Goal: Transaction & Acquisition: Download file/media

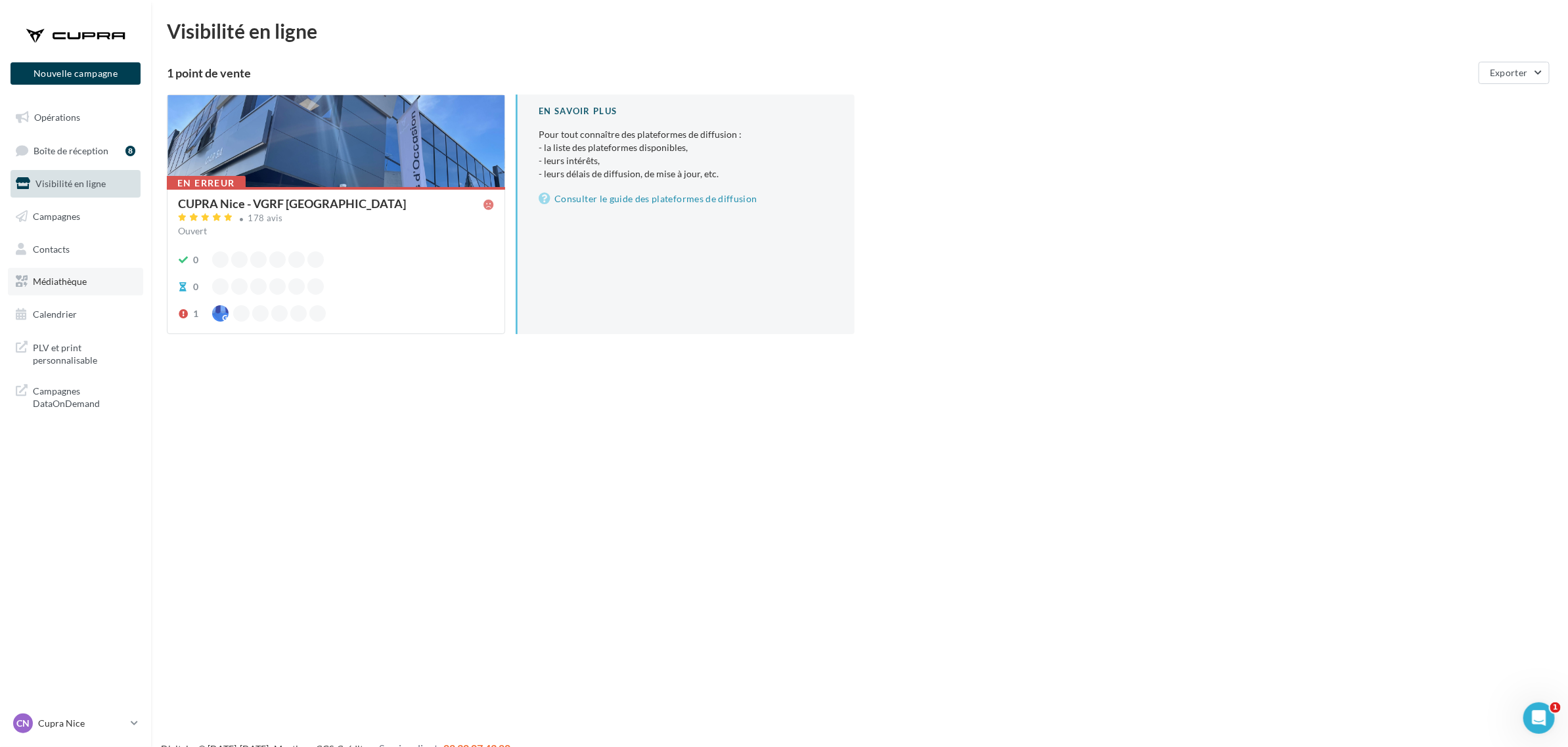
click at [82, 274] on link "Médiathèque" at bounding box center [76, 282] width 135 height 27
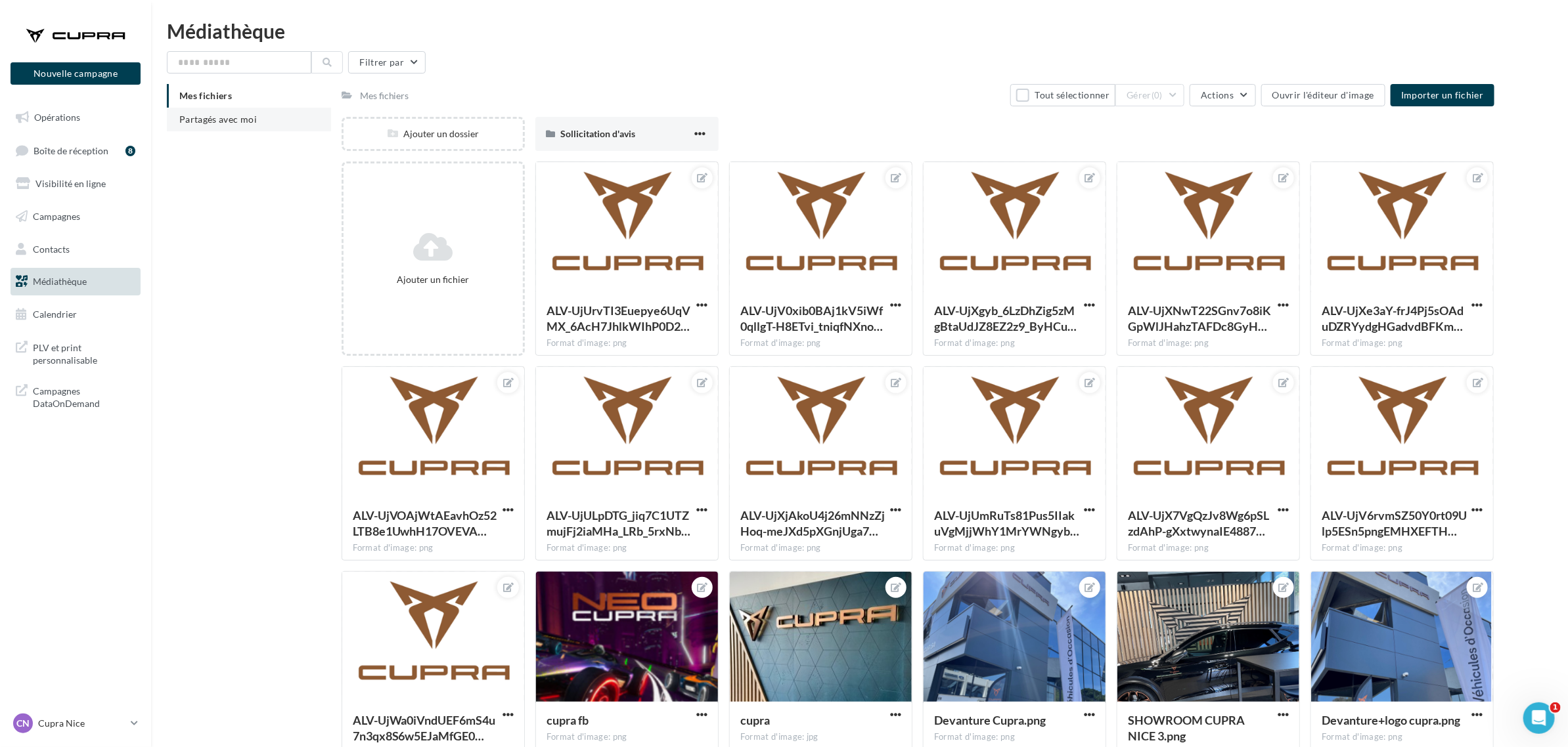
click at [230, 108] on li "Partagés avec moi" at bounding box center [248, 120] width 164 height 24
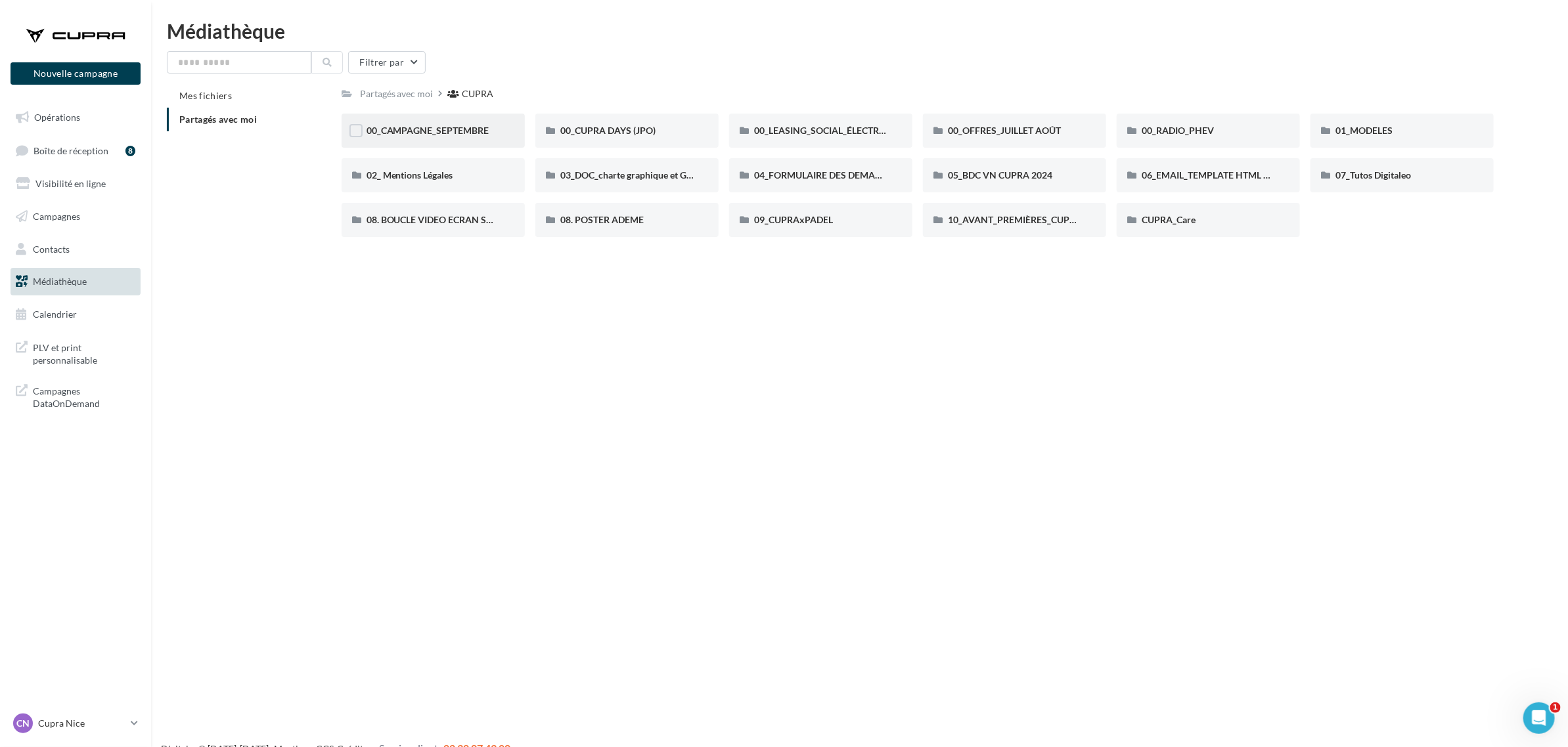
click at [457, 136] on div "00_CAMPAGNE_SEPTEMBRE" at bounding box center [433, 130] width 134 height 13
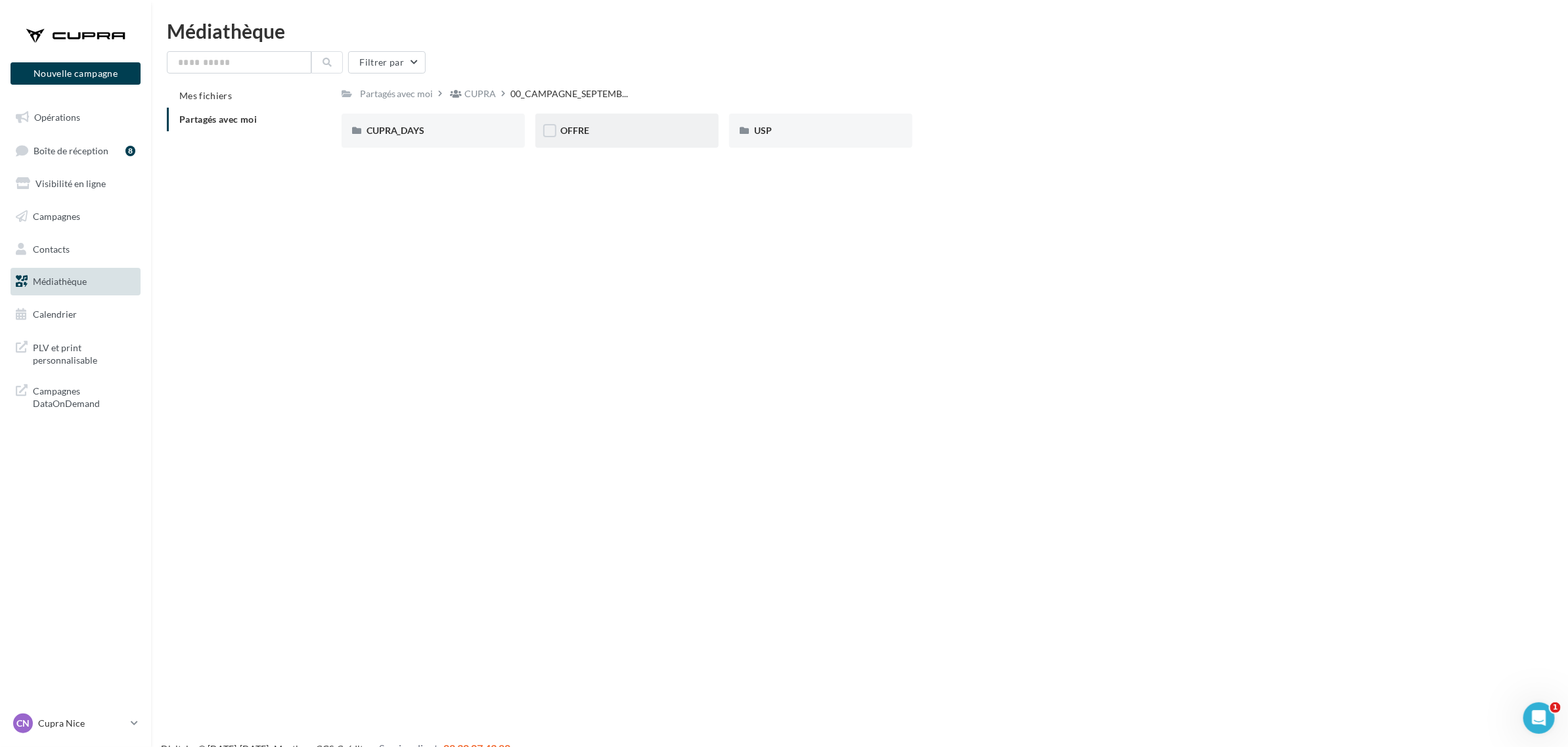
click at [601, 134] on div "OFFRE" at bounding box center [627, 130] width 134 height 13
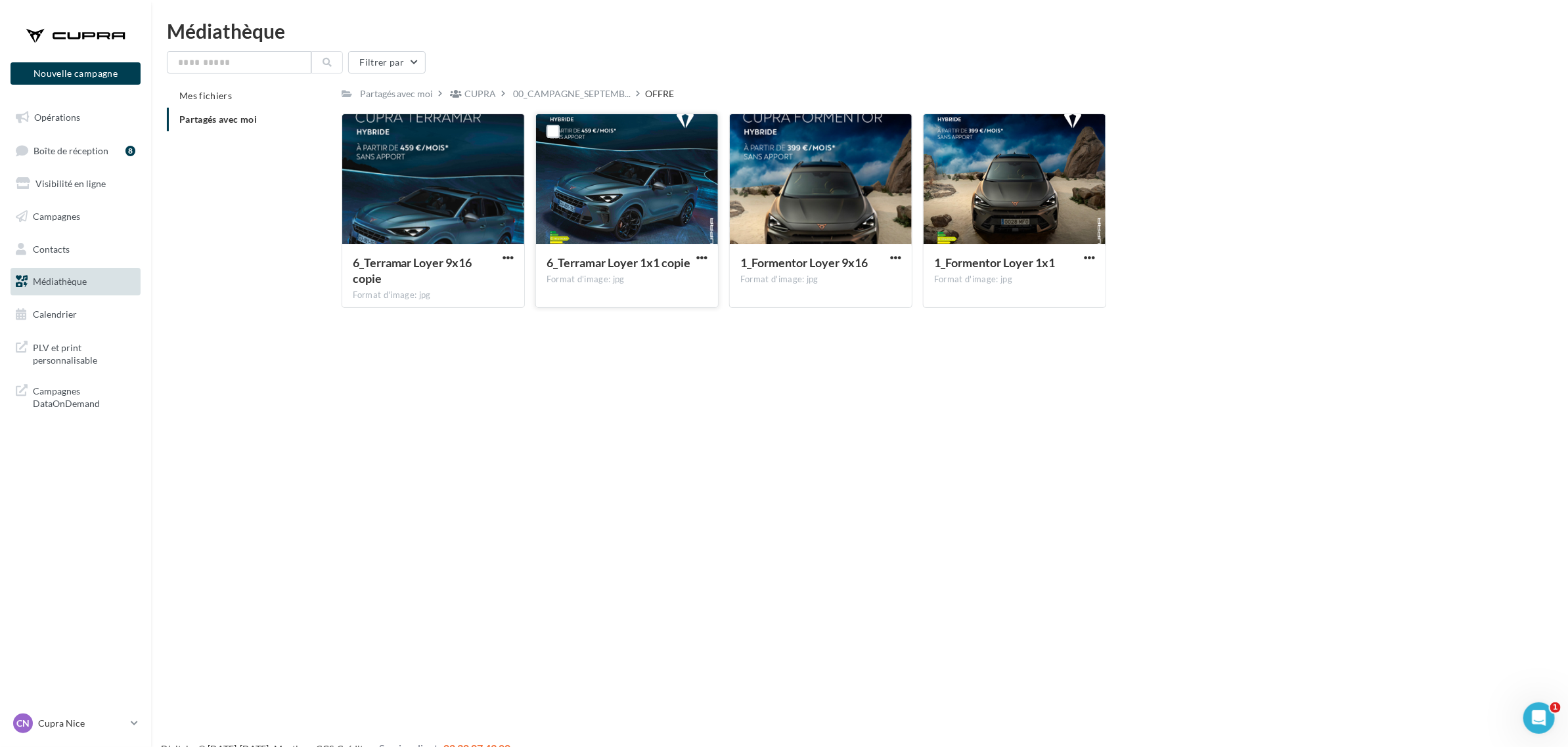
click at [708, 256] on button "button" at bounding box center [702, 258] width 17 height 13
click at [636, 283] on button "Télécharger" at bounding box center [645, 284] width 132 height 34
click at [1096, 259] on button "button" at bounding box center [1089, 258] width 17 height 13
click at [1020, 287] on button "Télécharger" at bounding box center [1032, 284] width 132 height 34
click at [543, 90] on span "00_CAMPAGNE_SEPTEMB..." at bounding box center [572, 93] width 118 height 13
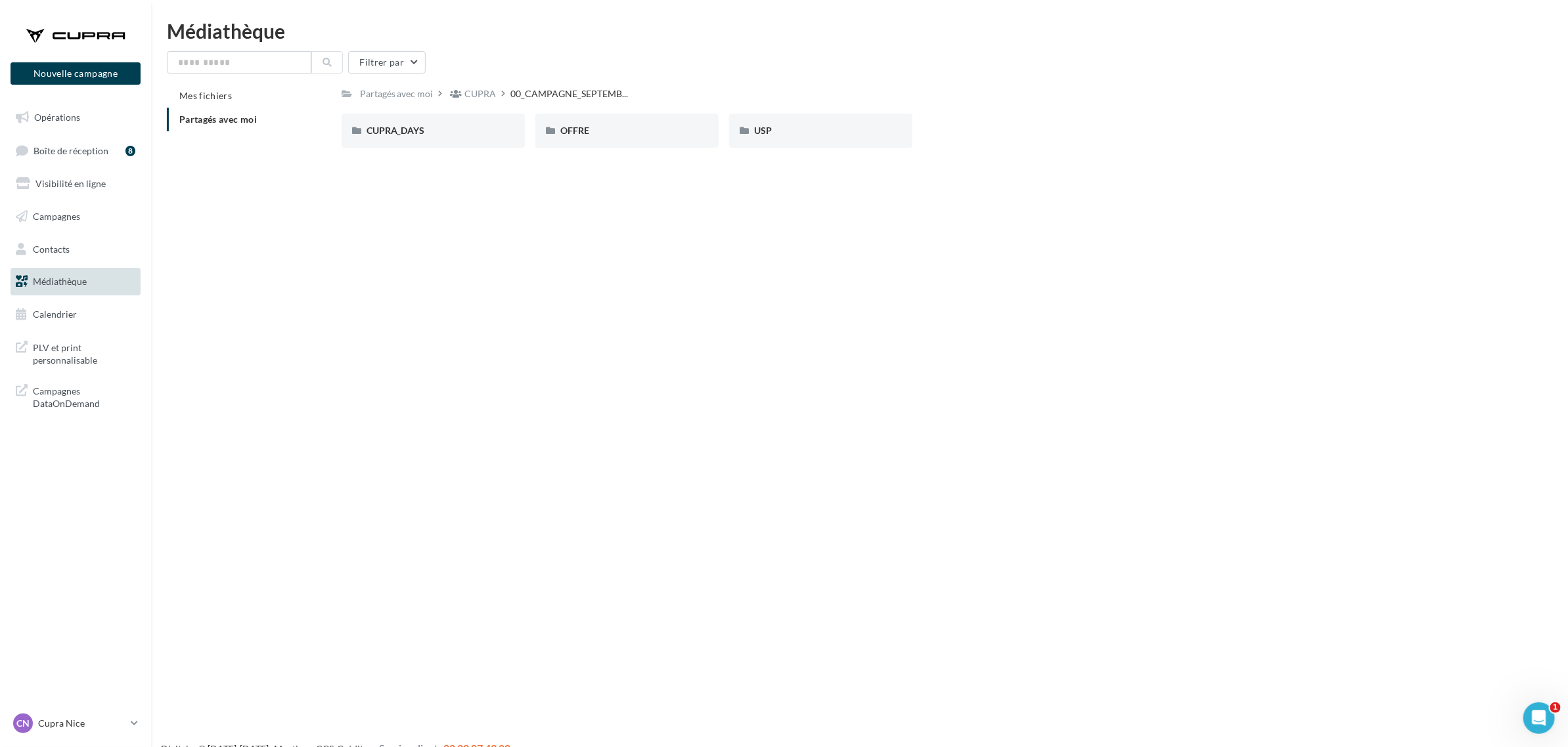
click at [497, 100] on div "CUPRA" at bounding box center [479, 93] width 63 height 19
click at [479, 90] on div "CUPRA" at bounding box center [481, 93] width 31 height 13
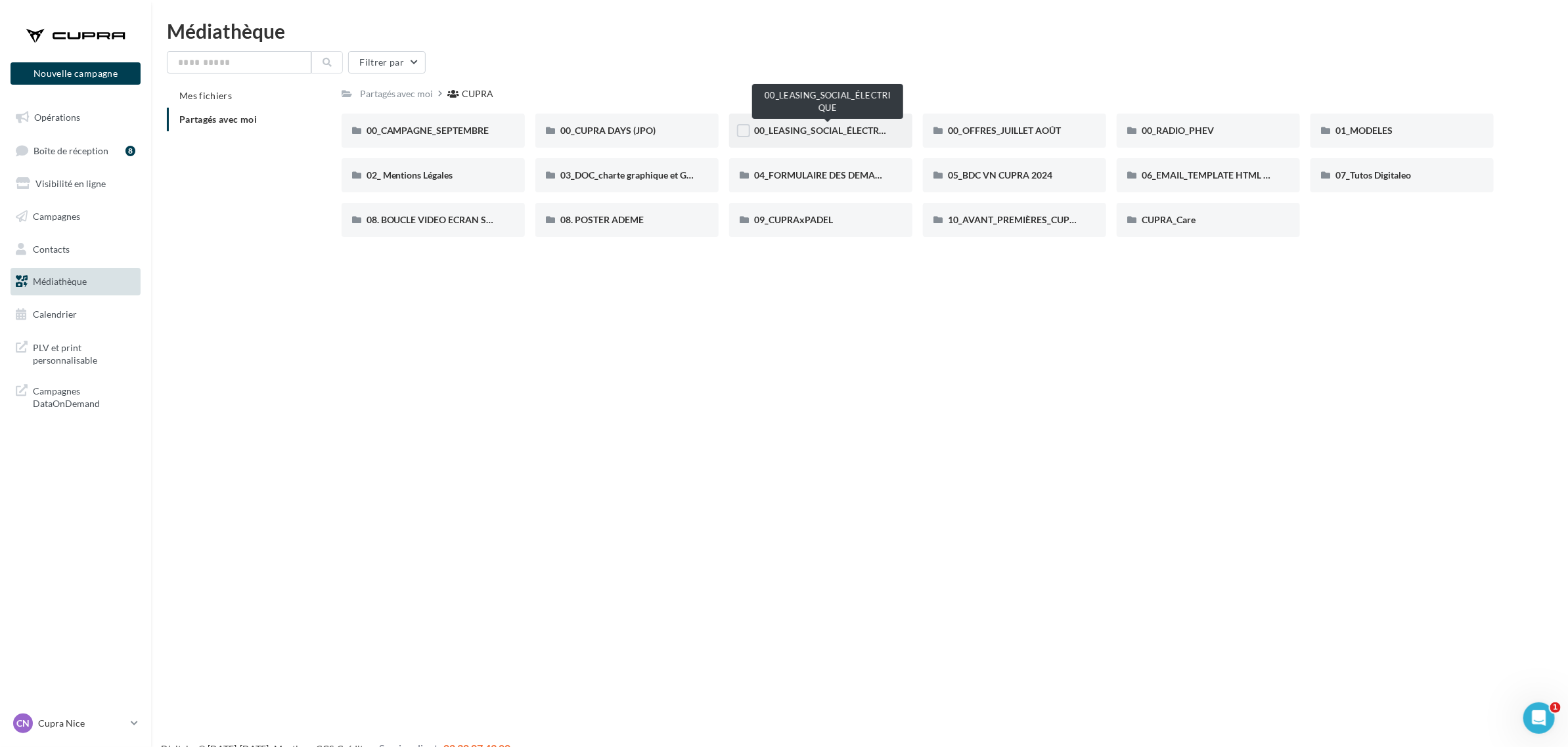
click at [873, 129] on span "00_LEASING_SOCIAL_ÉLECTRIQUE" at bounding box center [827, 130] width 146 height 11
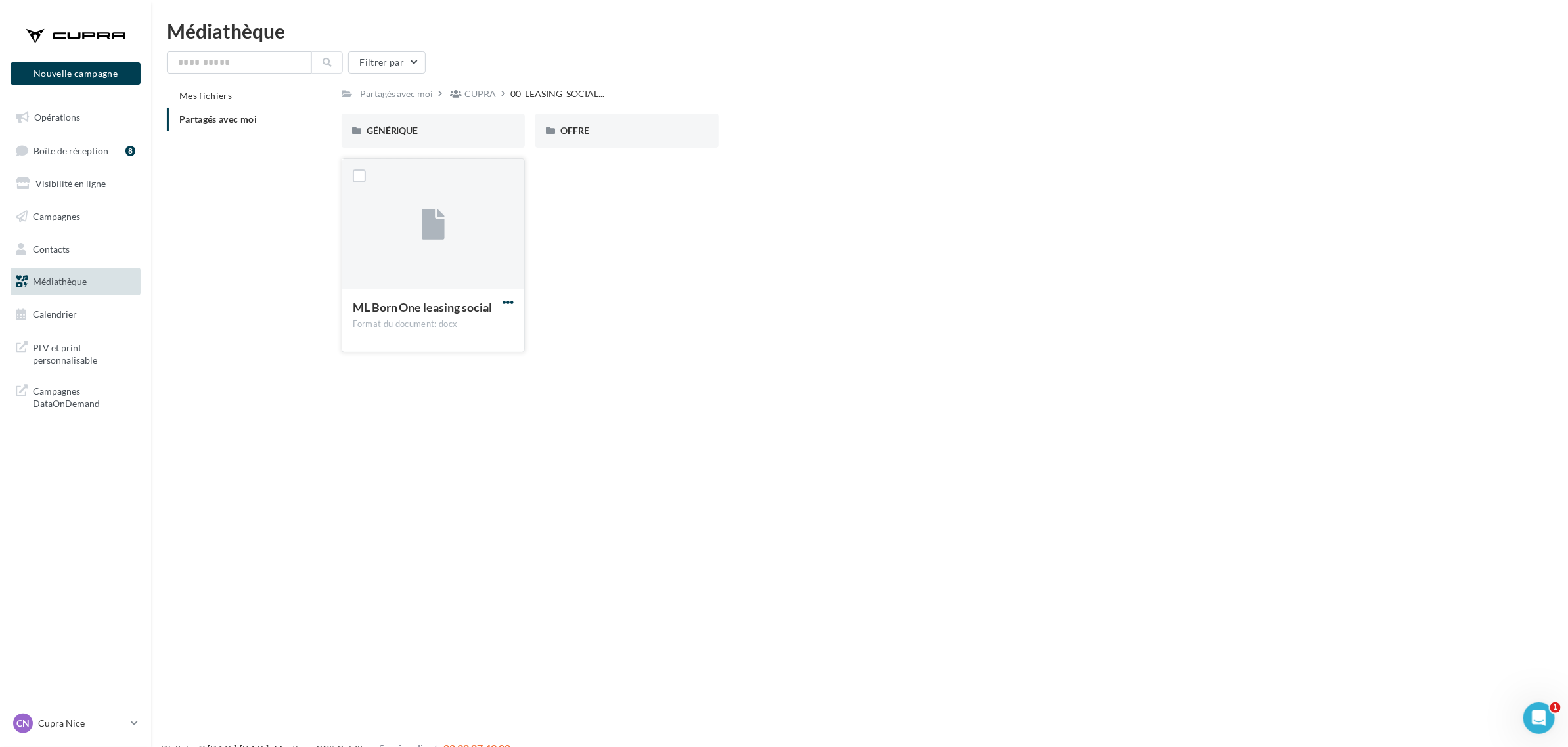
click at [507, 302] on span "button" at bounding box center [508, 301] width 11 height 11
click at [464, 327] on button "Télécharger" at bounding box center [451, 328] width 132 height 34
click at [585, 129] on span "OFFRE" at bounding box center [574, 130] width 28 height 11
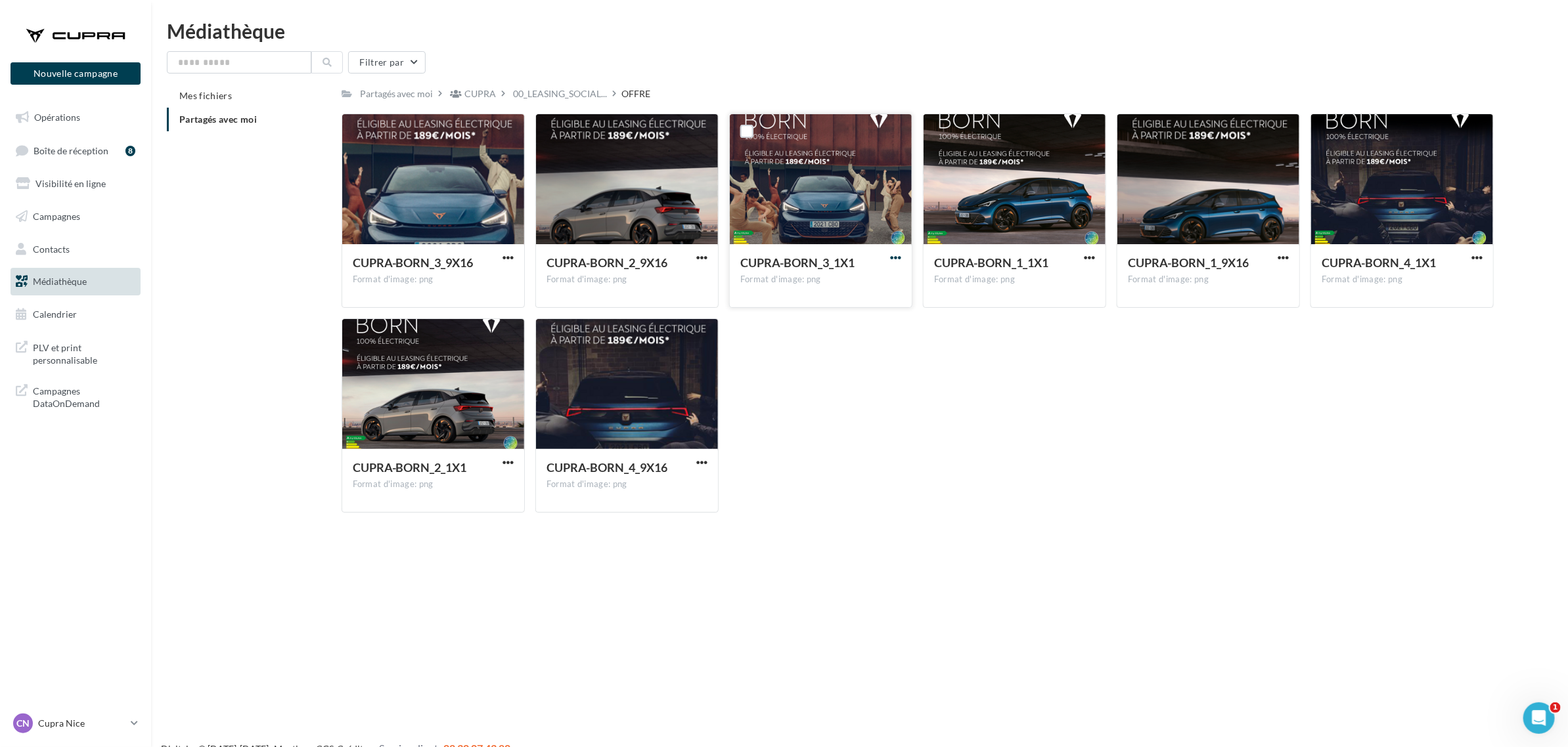
click at [896, 255] on span "button" at bounding box center [895, 257] width 11 height 11
click at [836, 283] on button "Télécharger" at bounding box center [838, 284] width 132 height 34
click at [1097, 255] on button "button" at bounding box center [1089, 258] width 17 height 13
click at [1071, 280] on button "Télécharger" at bounding box center [1032, 284] width 132 height 34
click at [1469, 259] on button "button" at bounding box center [1477, 258] width 17 height 13
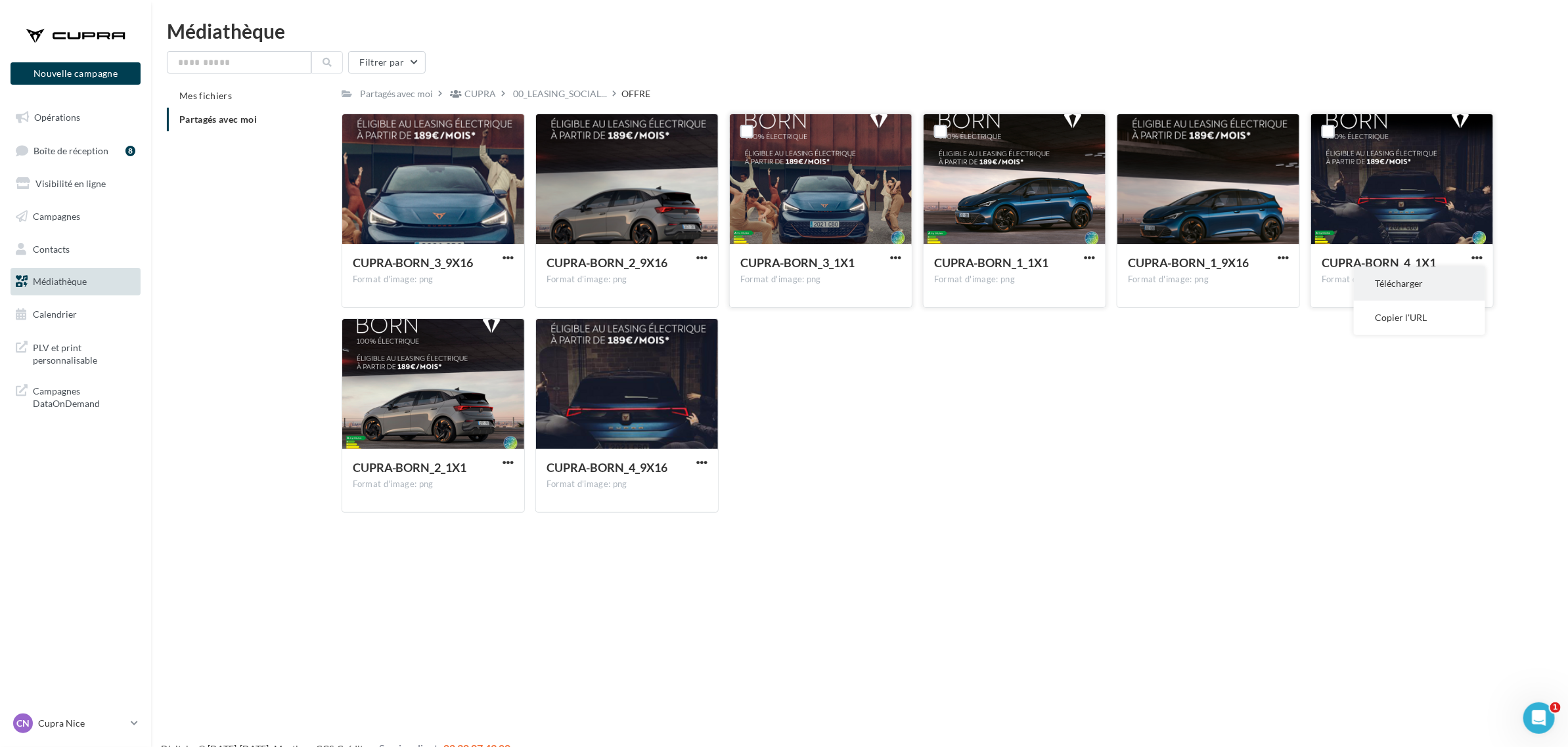
click at [1372, 291] on button "Télécharger" at bounding box center [1420, 284] width 132 height 34
click at [514, 464] on span "button" at bounding box center [508, 462] width 11 height 11
click at [468, 481] on button "Télécharger" at bounding box center [451, 488] width 132 height 34
drag, startPoint x: 1445, startPoint y: 28, endPoint x: 1424, endPoint y: 36, distance: 22.5
click at [1445, 28] on div "Médiathèque" at bounding box center [859, 30] width 1385 height 20
